Goal: Task Accomplishment & Management: Complete application form

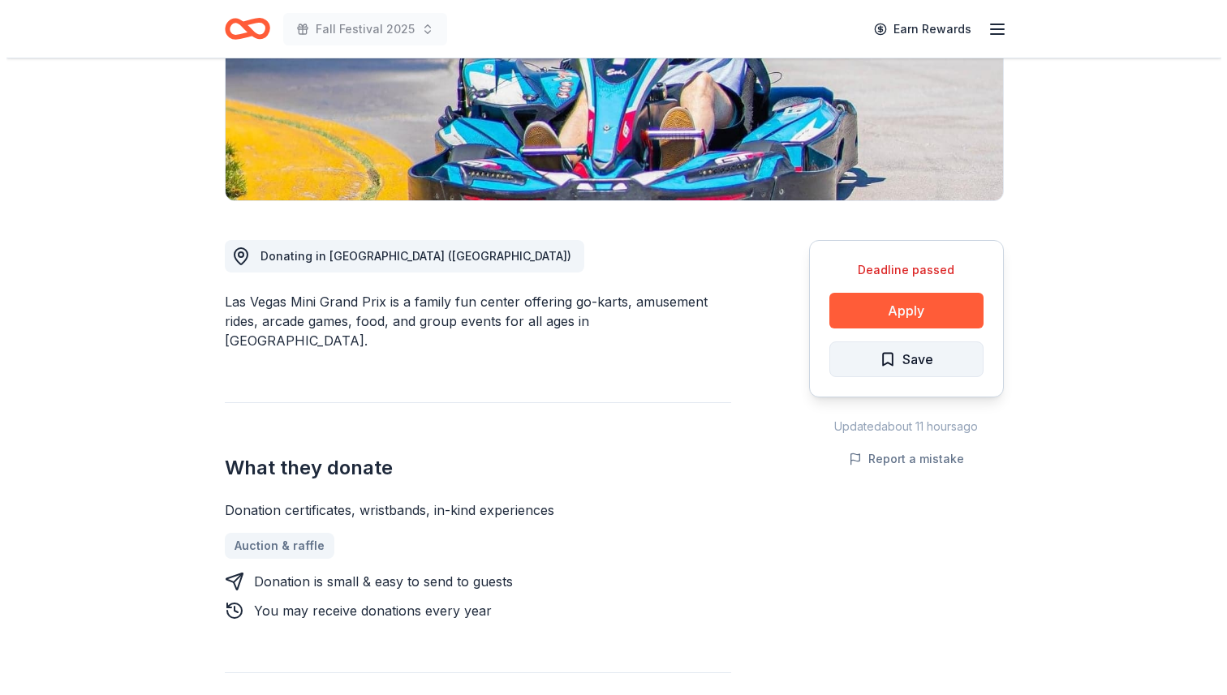
scroll to position [304, 0]
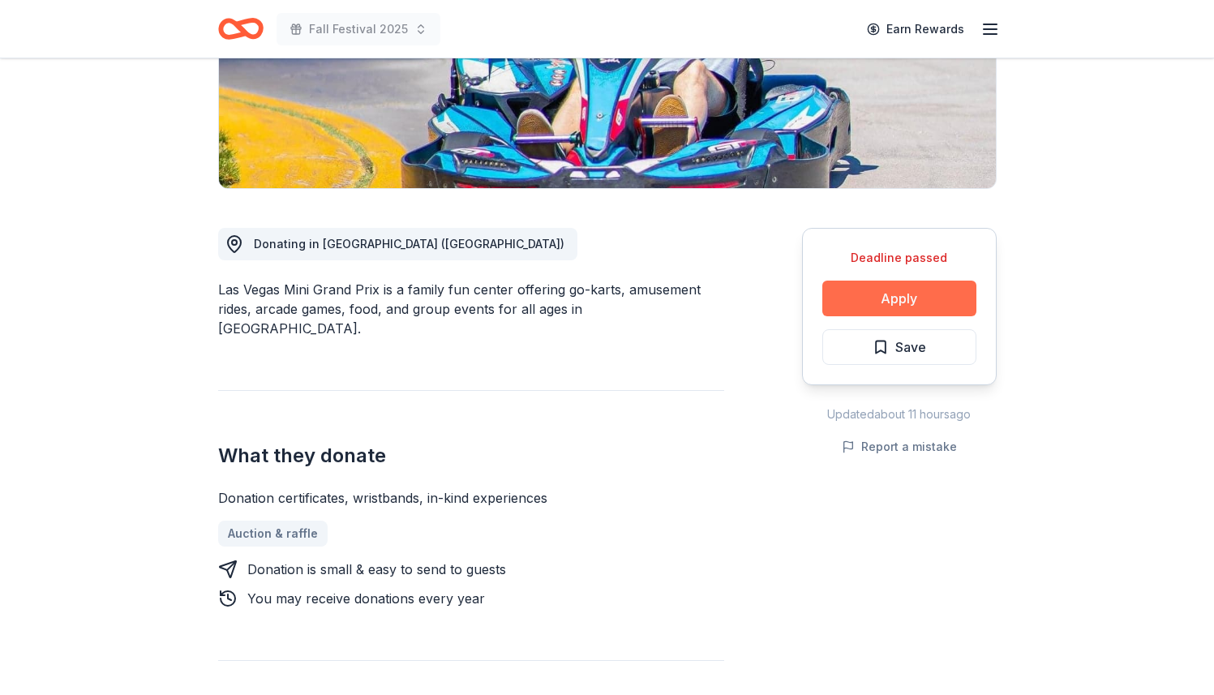
click at [950, 309] on button "Apply" at bounding box center [900, 299] width 154 height 36
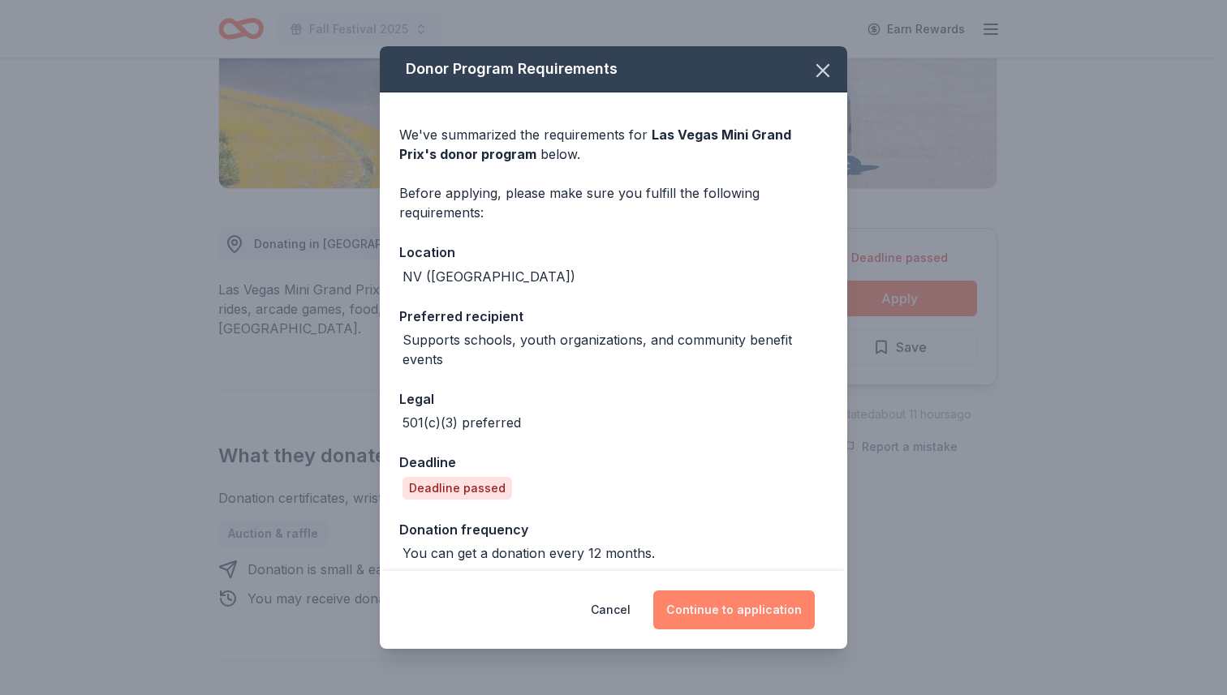
click at [780, 618] on button "Continue to application" at bounding box center [733, 610] width 161 height 39
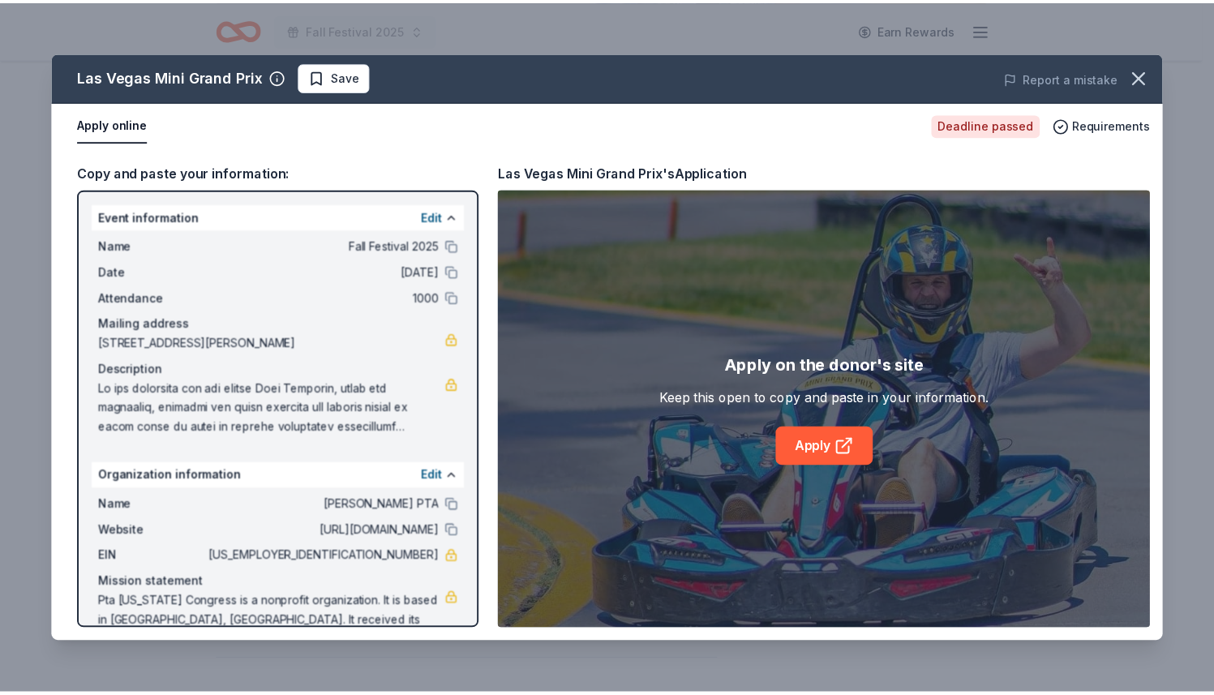
scroll to position [23, 0]
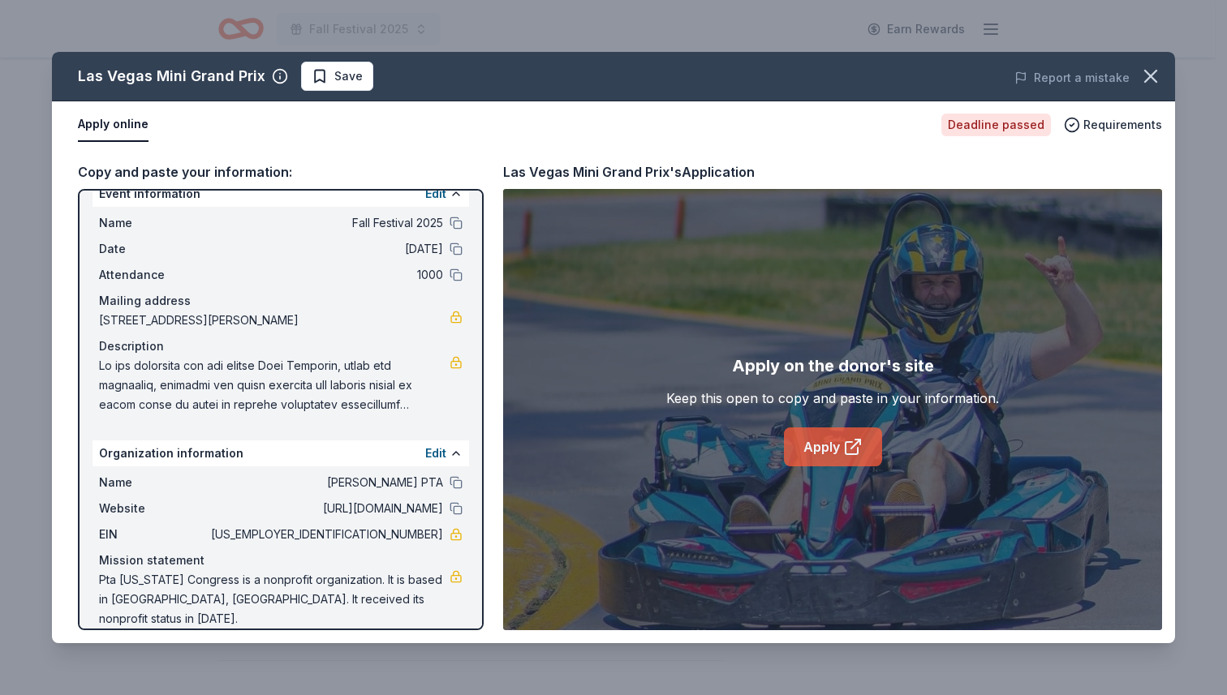
click at [836, 451] on link "Apply" at bounding box center [833, 446] width 98 height 39
click at [1145, 83] on icon "button" at bounding box center [1150, 76] width 23 height 23
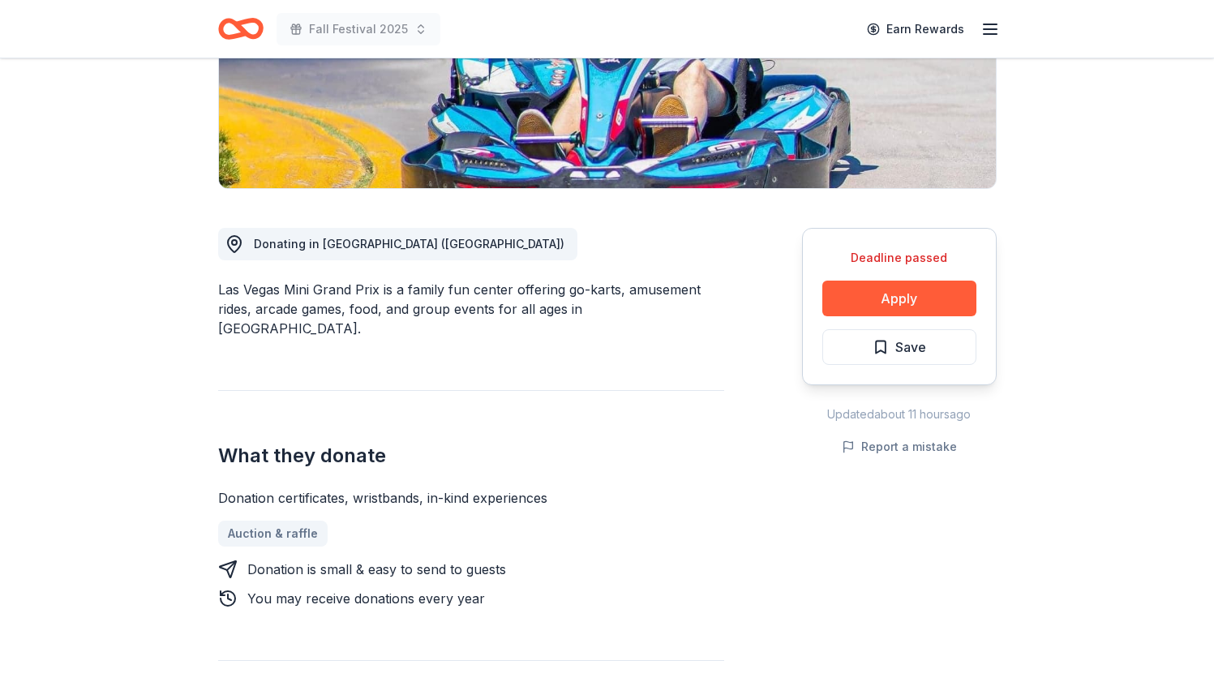
click at [228, 20] on icon "Home" at bounding box center [233, 28] width 25 height 16
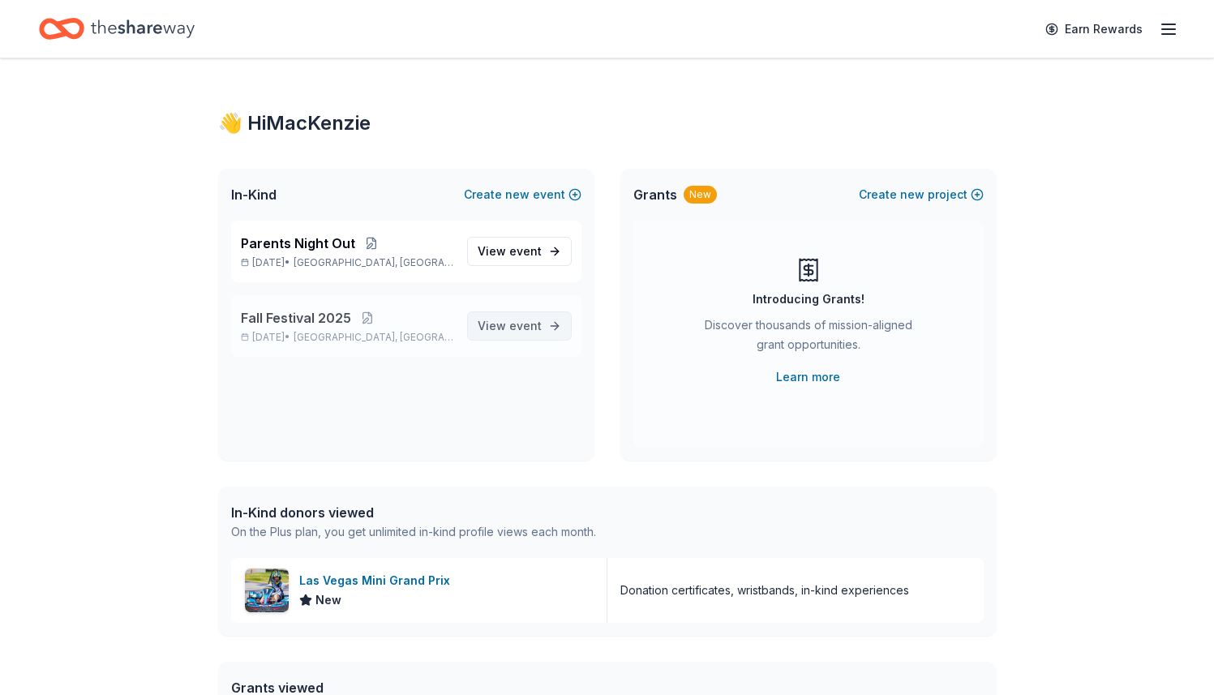
click at [518, 320] on span "event" at bounding box center [525, 326] width 32 height 14
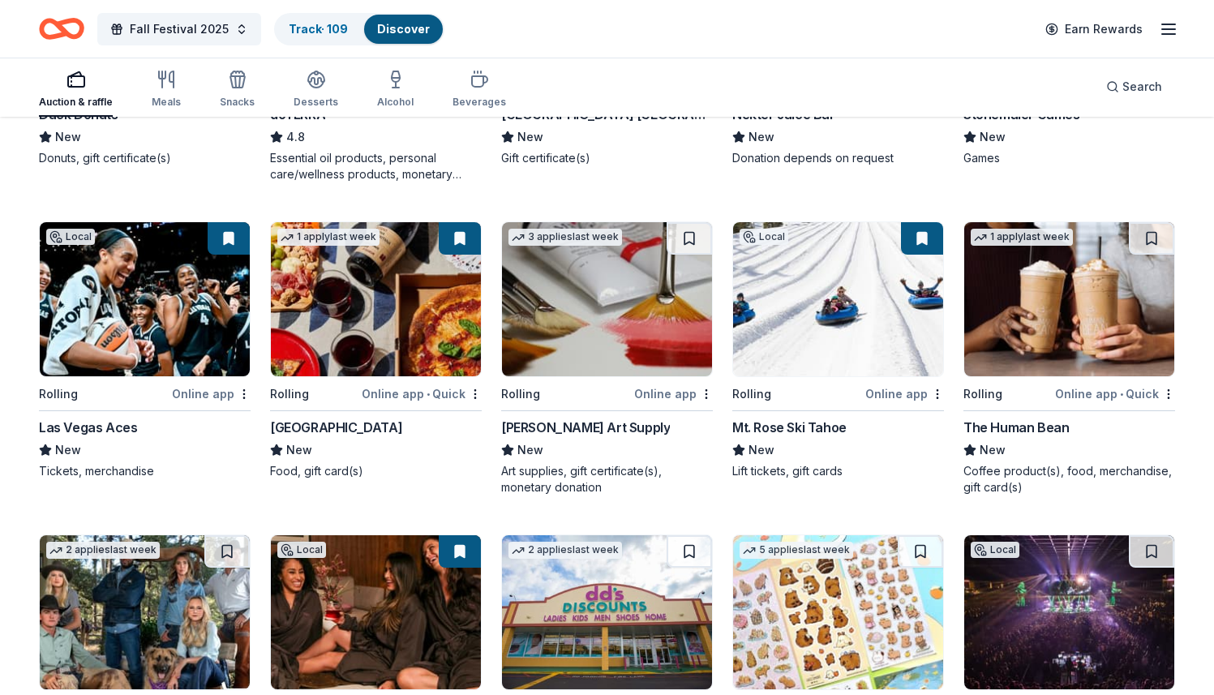
scroll to position [3358, 0]
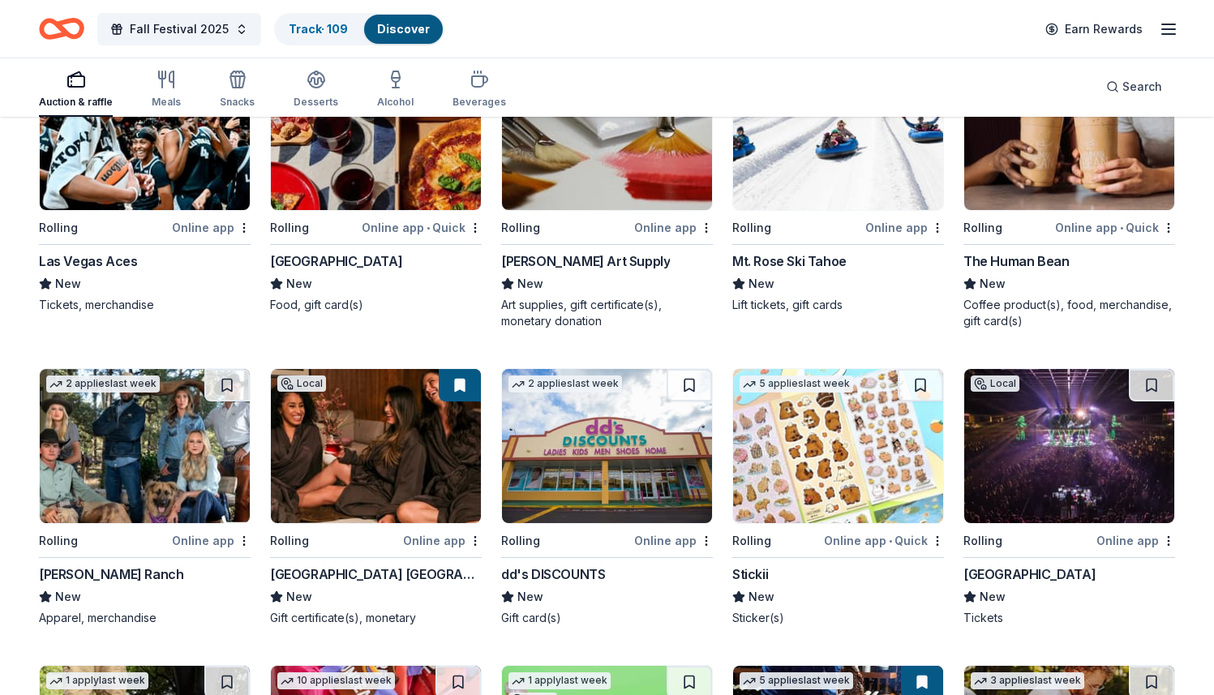
click at [1175, 34] on line "button" at bounding box center [1168, 34] width 13 height 0
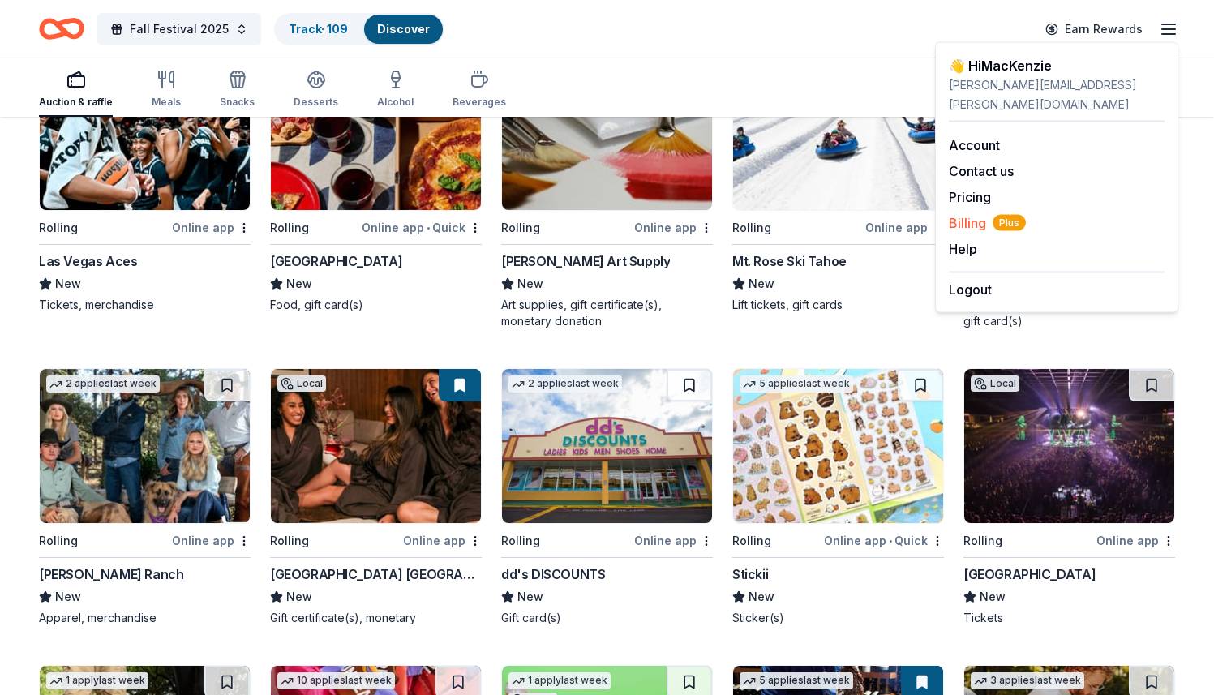
click at [974, 213] on span "Billing Plus" at bounding box center [987, 222] width 77 height 19
